Goal: Navigation & Orientation: Find specific page/section

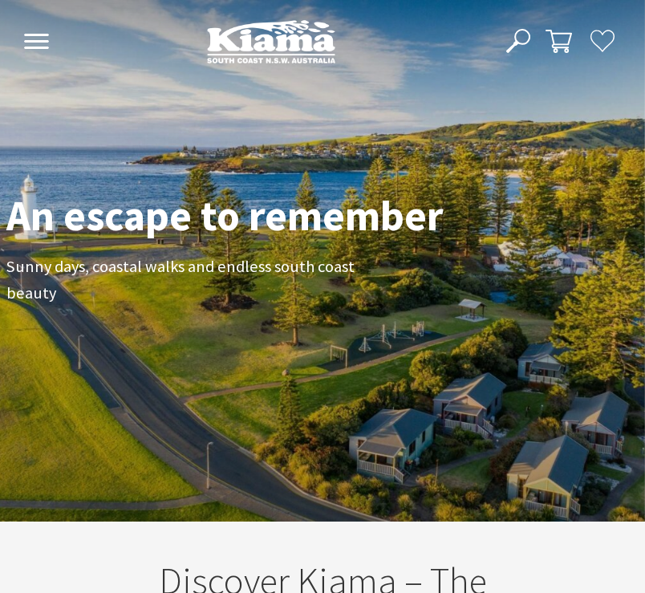
click at [356, 129] on div "An escape to remember Sunny days, coastal walks and endless south coast beauty" at bounding box center [322, 260] width 645 height 521
click at [605, 51] on icon at bounding box center [602, 41] width 24 height 24
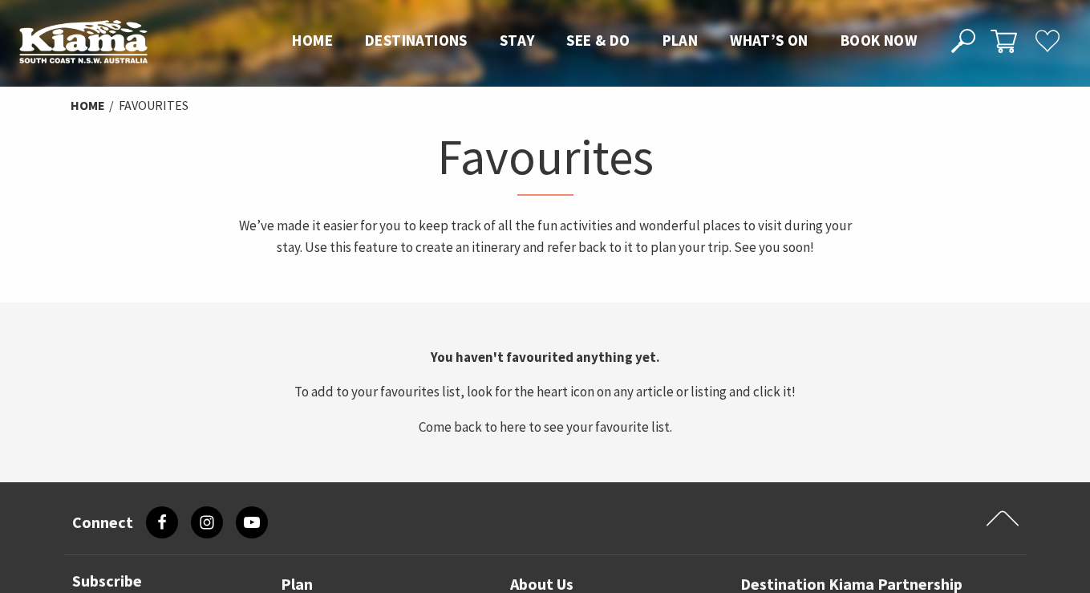
click at [244, 256] on p "We’ve made it easier for you to keep track of all the fun activities and wonder…" at bounding box center [545, 236] width 629 height 43
click at [305, 42] on span "Home" at bounding box center [312, 39] width 41 height 19
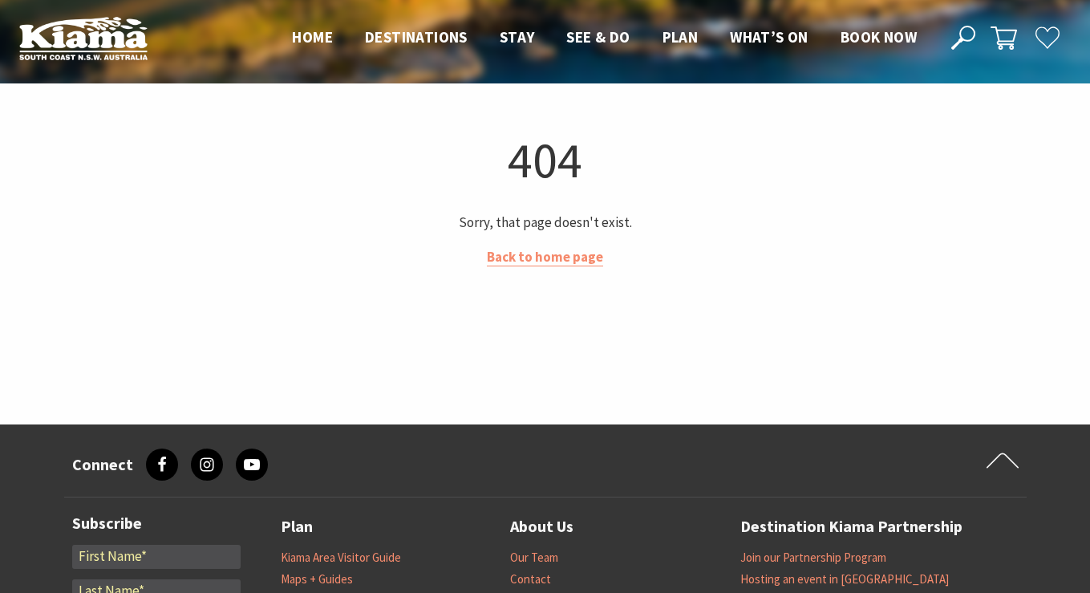
scroll to position [1, 0]
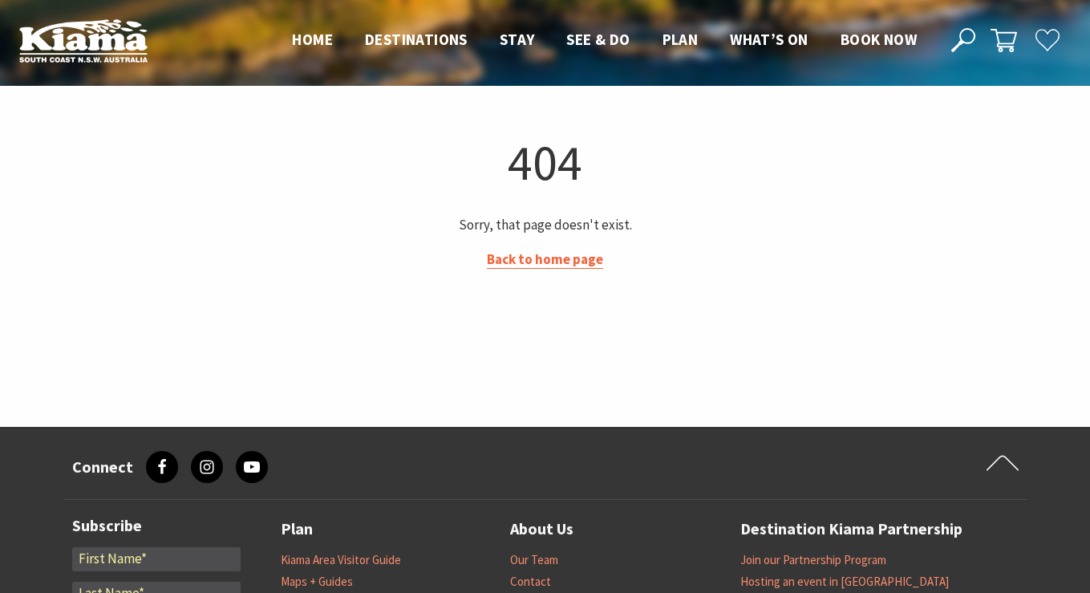
click at [509, 264] on link "Back to home page" at bounding box center [545, 259] width 116 height 18
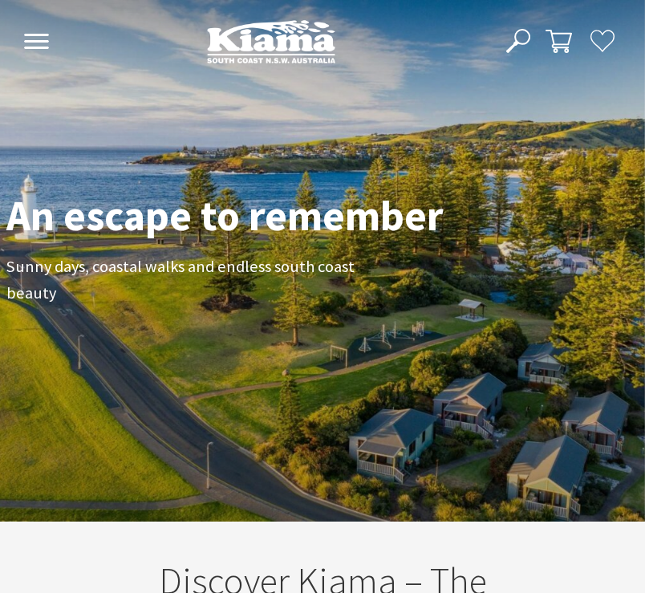
scroll to position [212, 633]
